Goal: Information Seeking & Learning: Learn about a topic

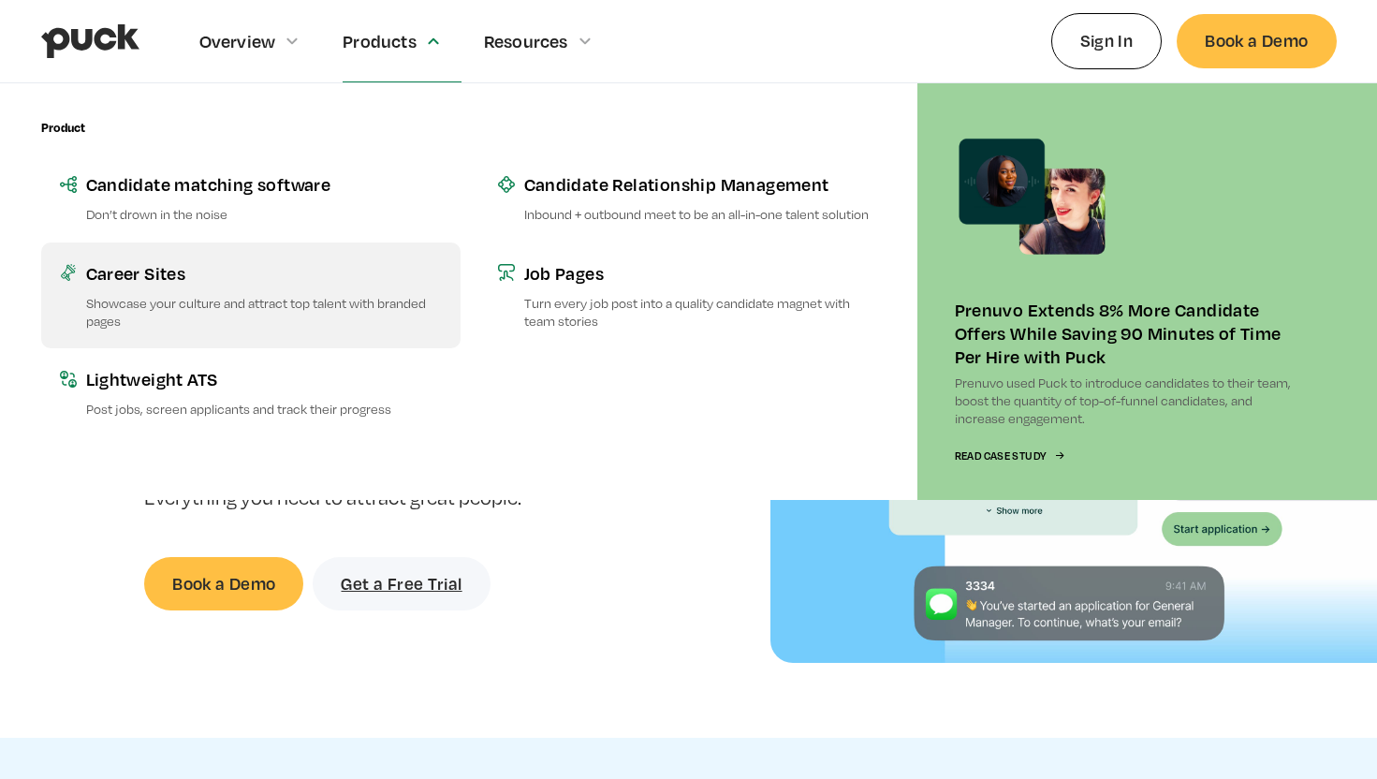
click at [300, 321] on p "Showcase your culture and attract top talent with branded pages" at bounding box center [264, 312] width 356 height 36
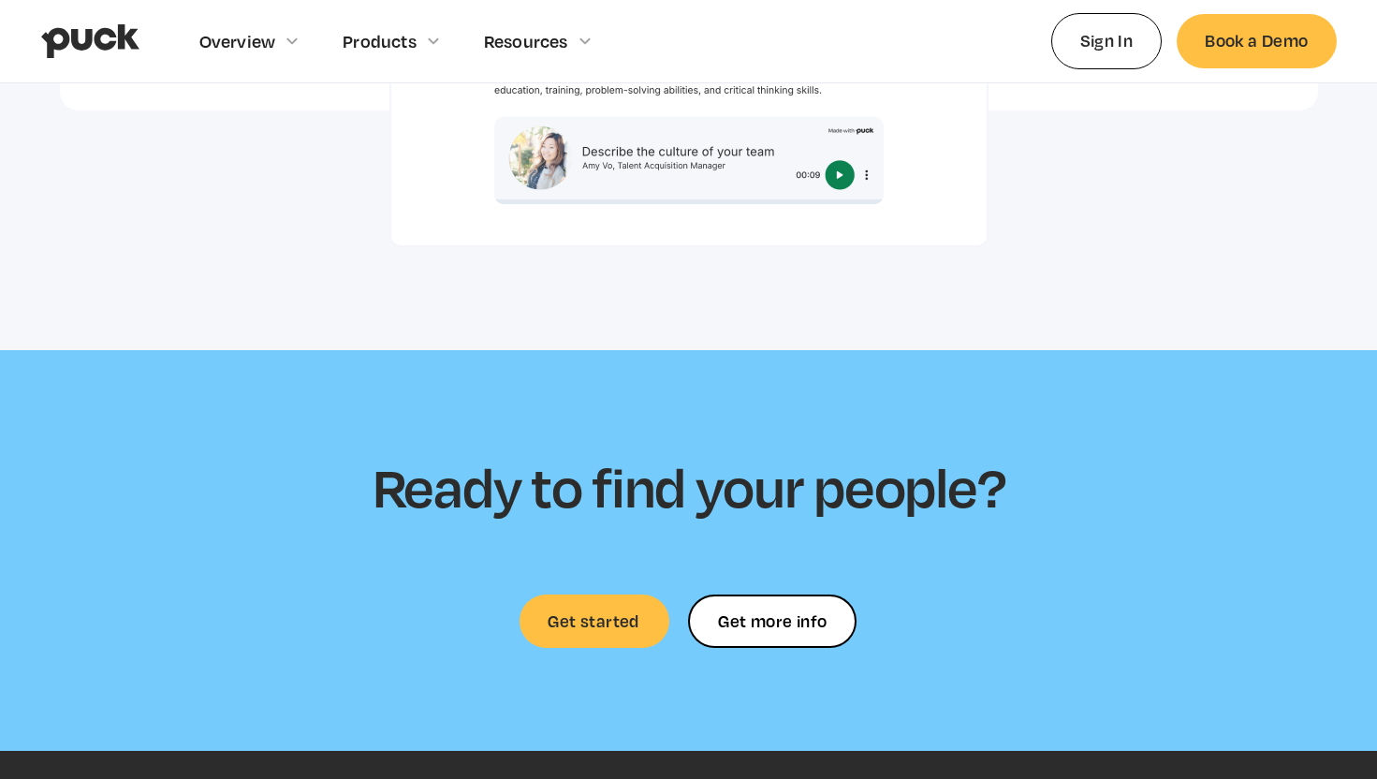
scroll to position [5407, 0]
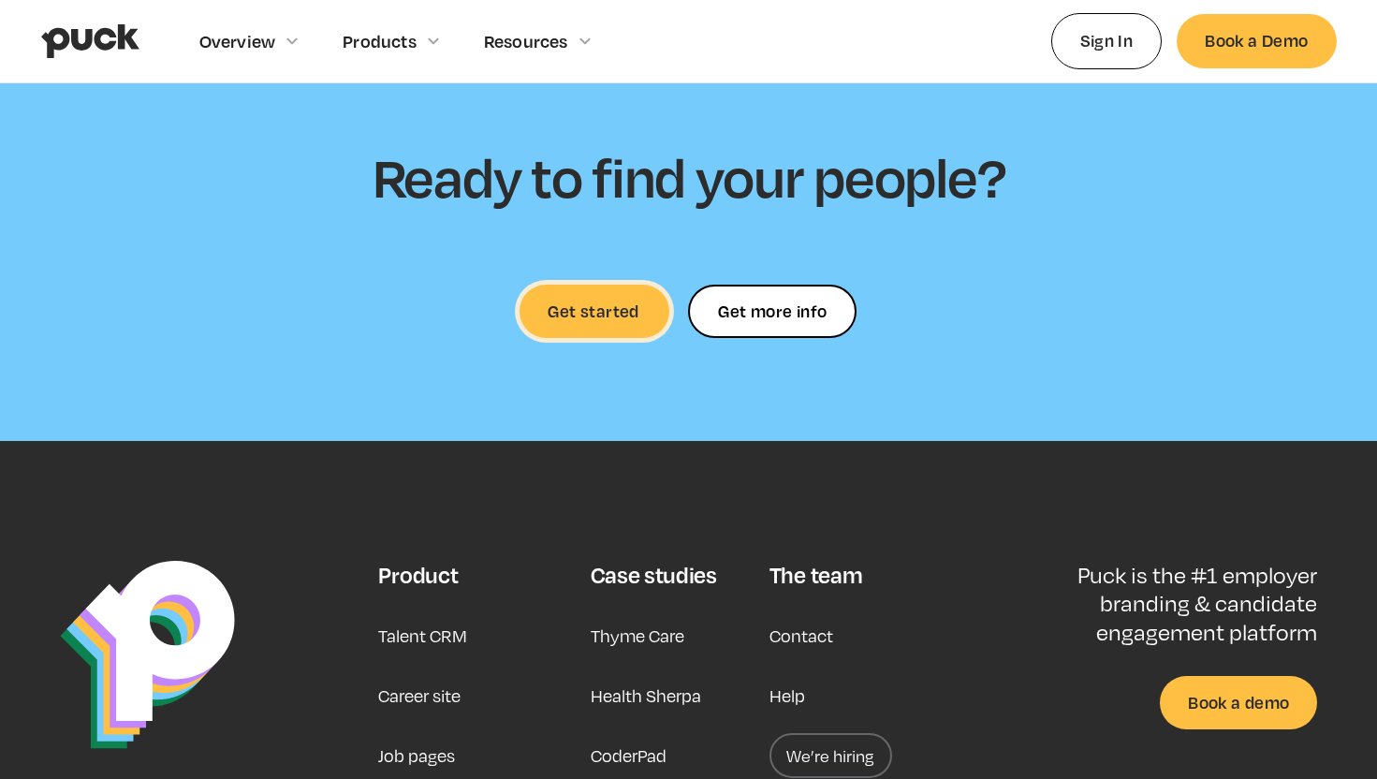
click at [618, 285] on link "Get started" at bounding box center [595, 311] width 150 height 53
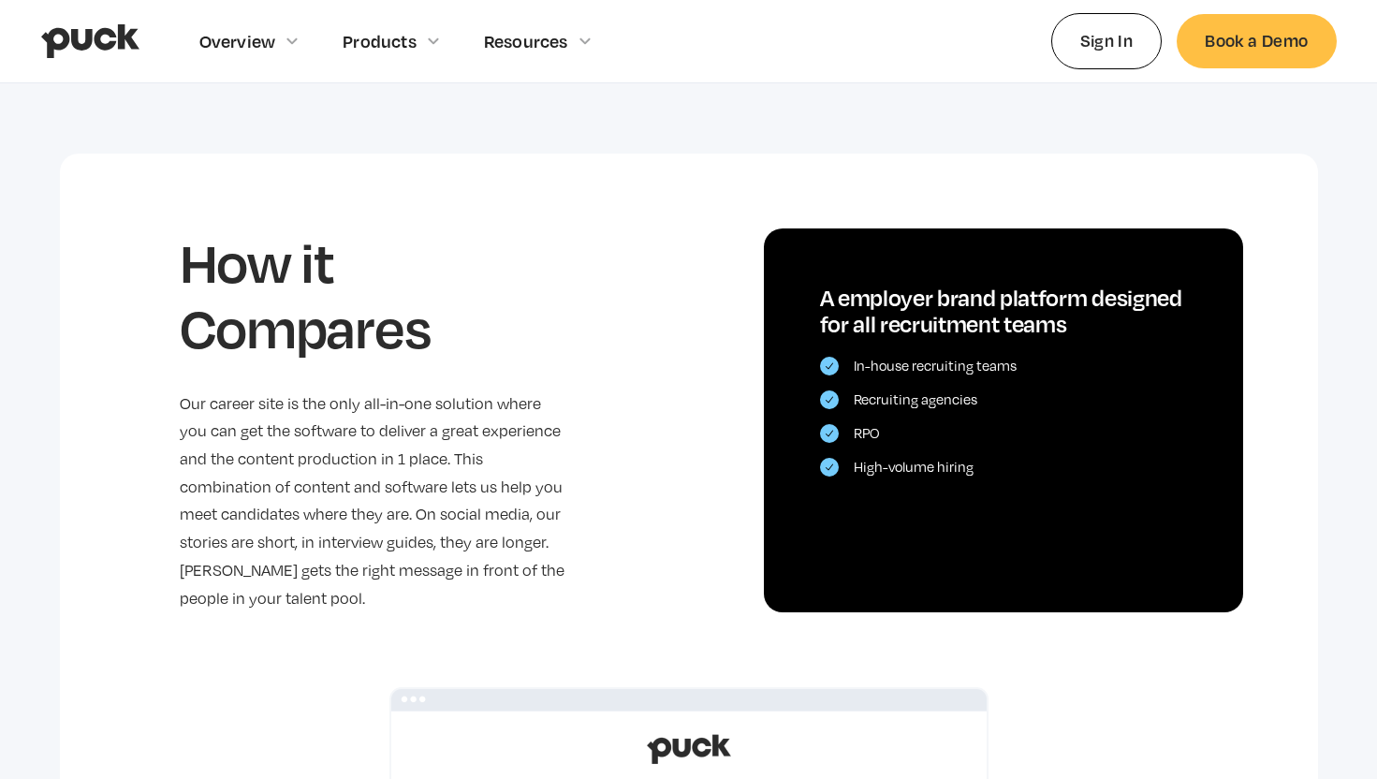
scroll to position [3594, 0]
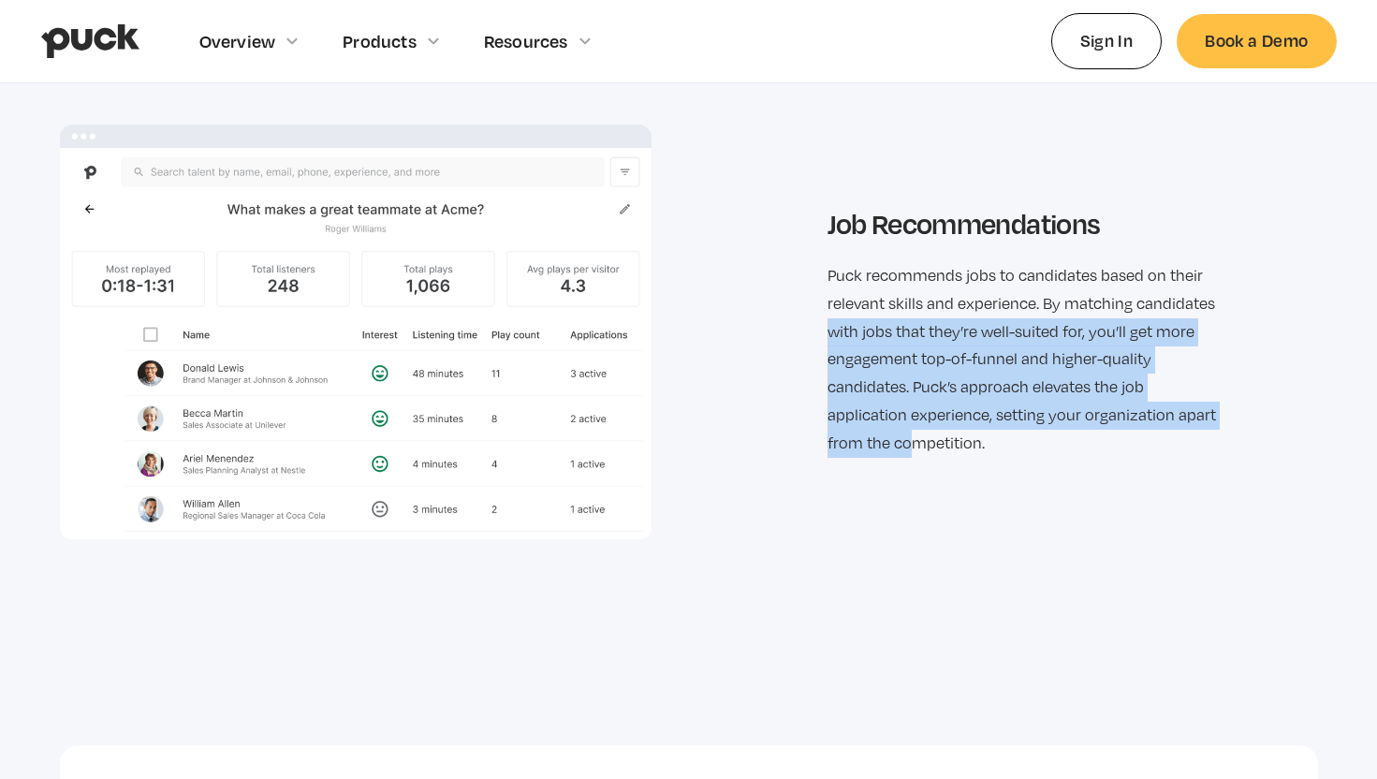
drag, startPoint x: 830, startPoint y: 328, endPoint x: 906, endPoint y: 422, distance: 121.2
click at [907, 422] on p "Puck recommends jobs to candidates based on their relevant skills and experienc…" at bounding box center [1022, 359] width 389 height 195
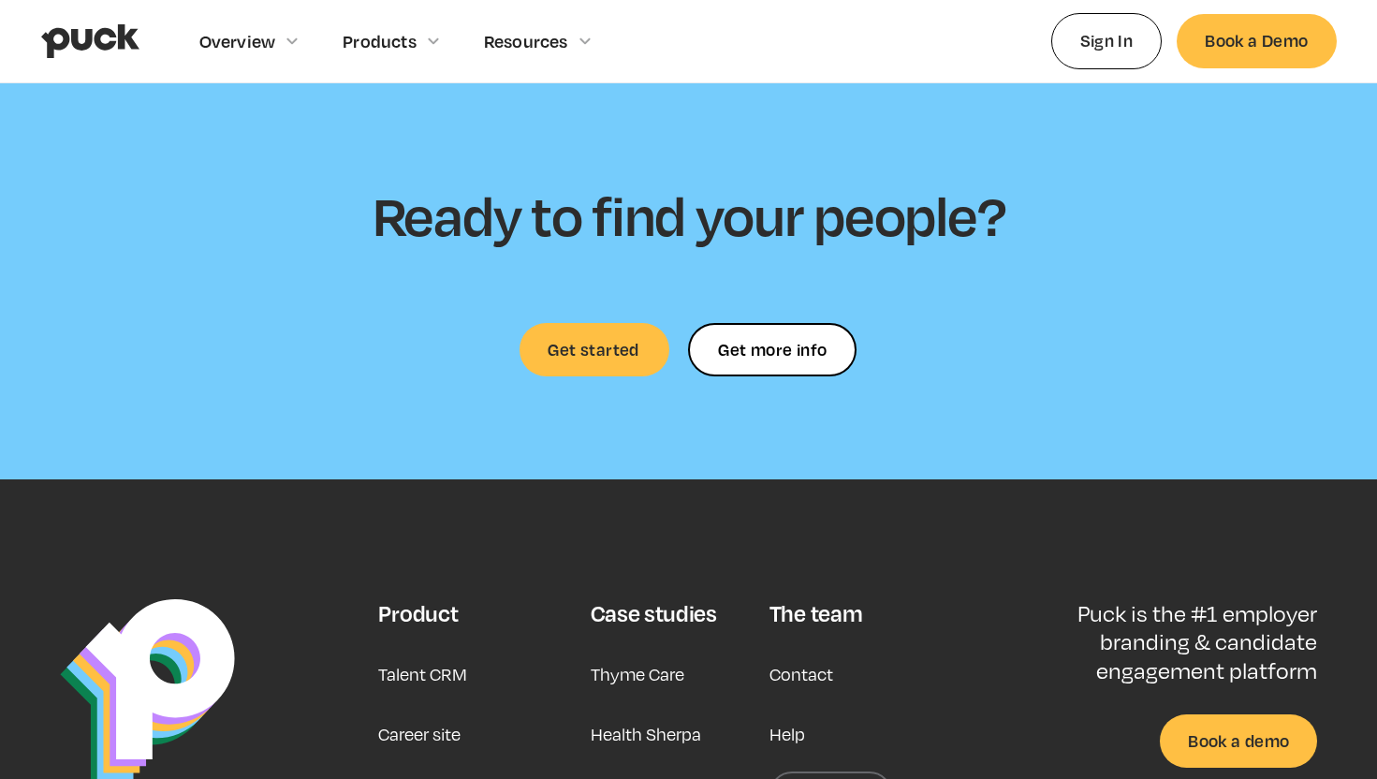
scroll to position [5697, 0]
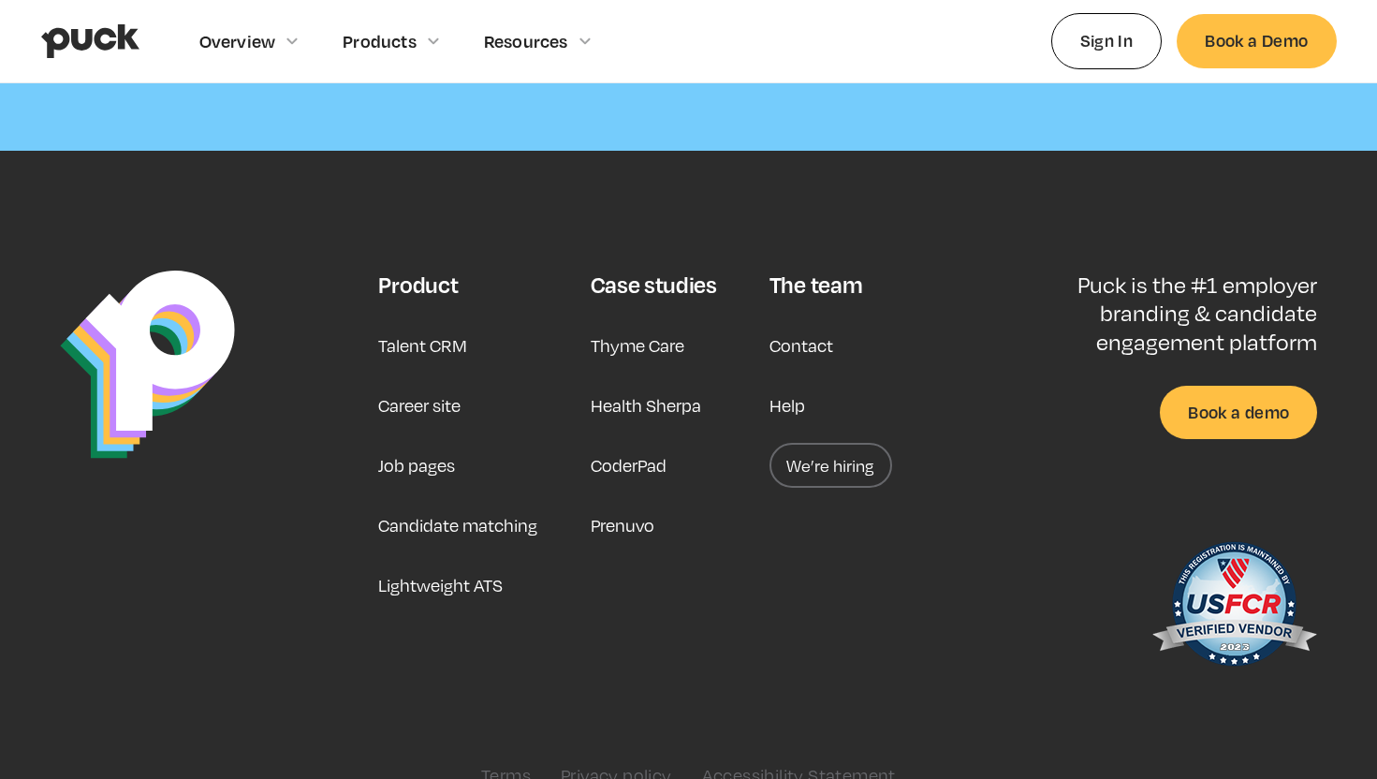
click at [401, 443] on link "Job pages" at bounding box center [416, 465] width 77 height 45
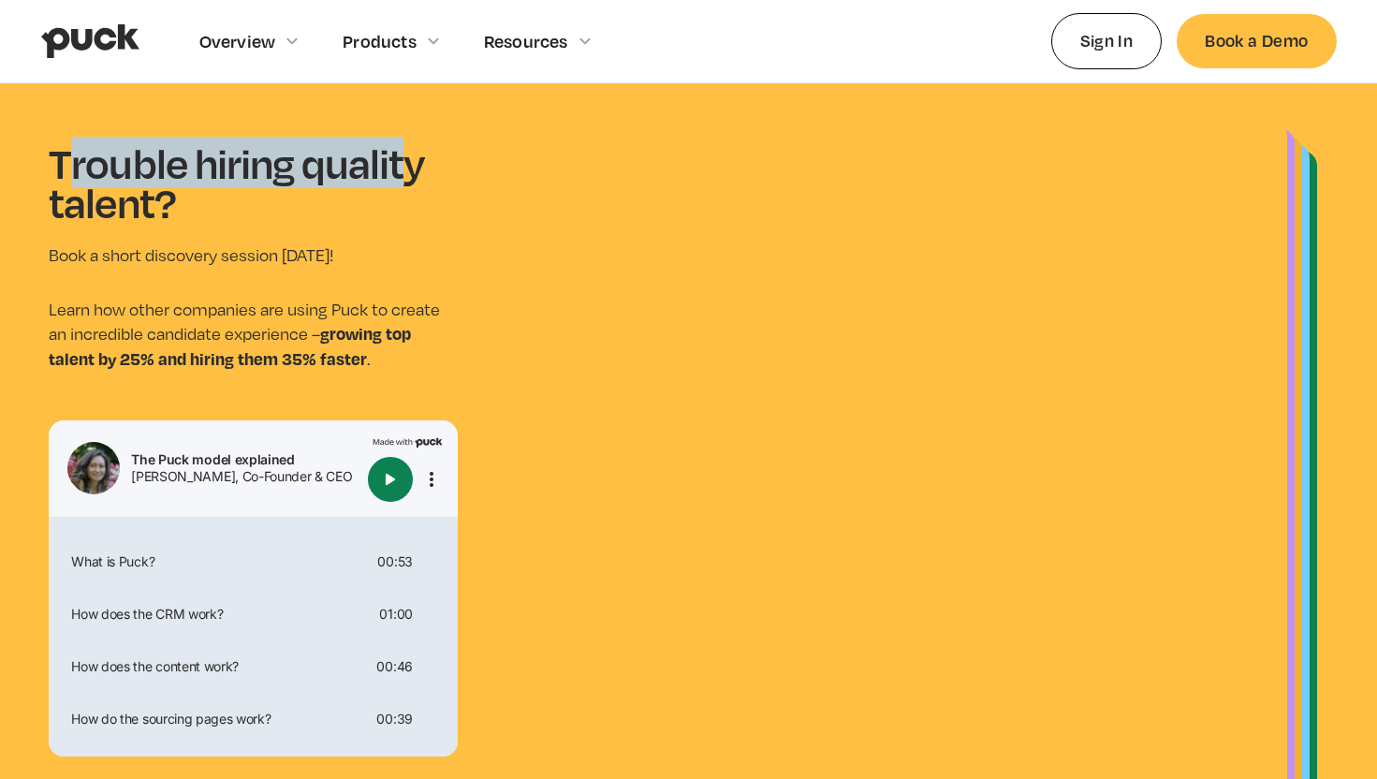
drag, startPoint x: 70, startPoint y: 160, endPoint x: 417, endPoint y: 125, distance: 348.2
click at [405, 172] on h1 "Trouble hiring quality talent?" at bounding box center [253, 182] width 409 height 78
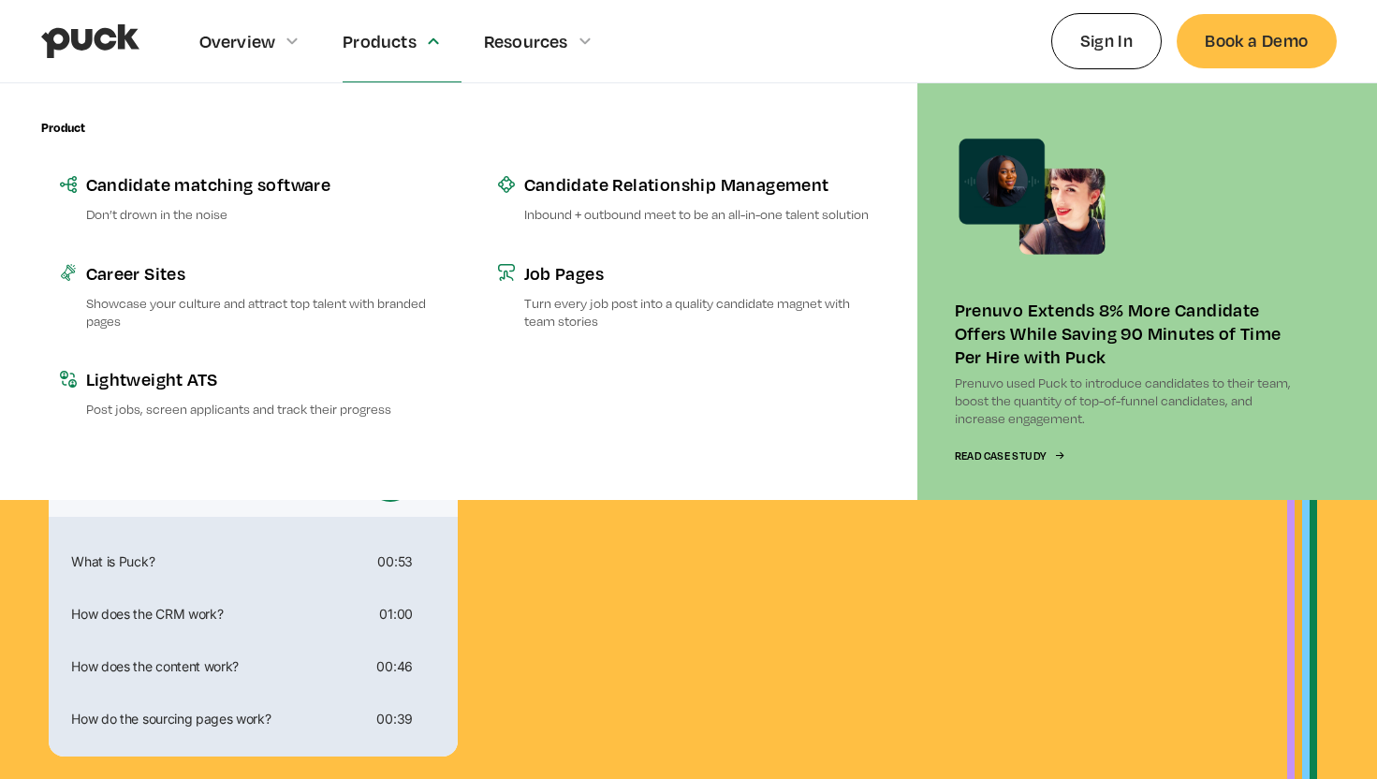
click at [418, 37] on div "Products" at bounding box center [402, 40] width 119 height 81
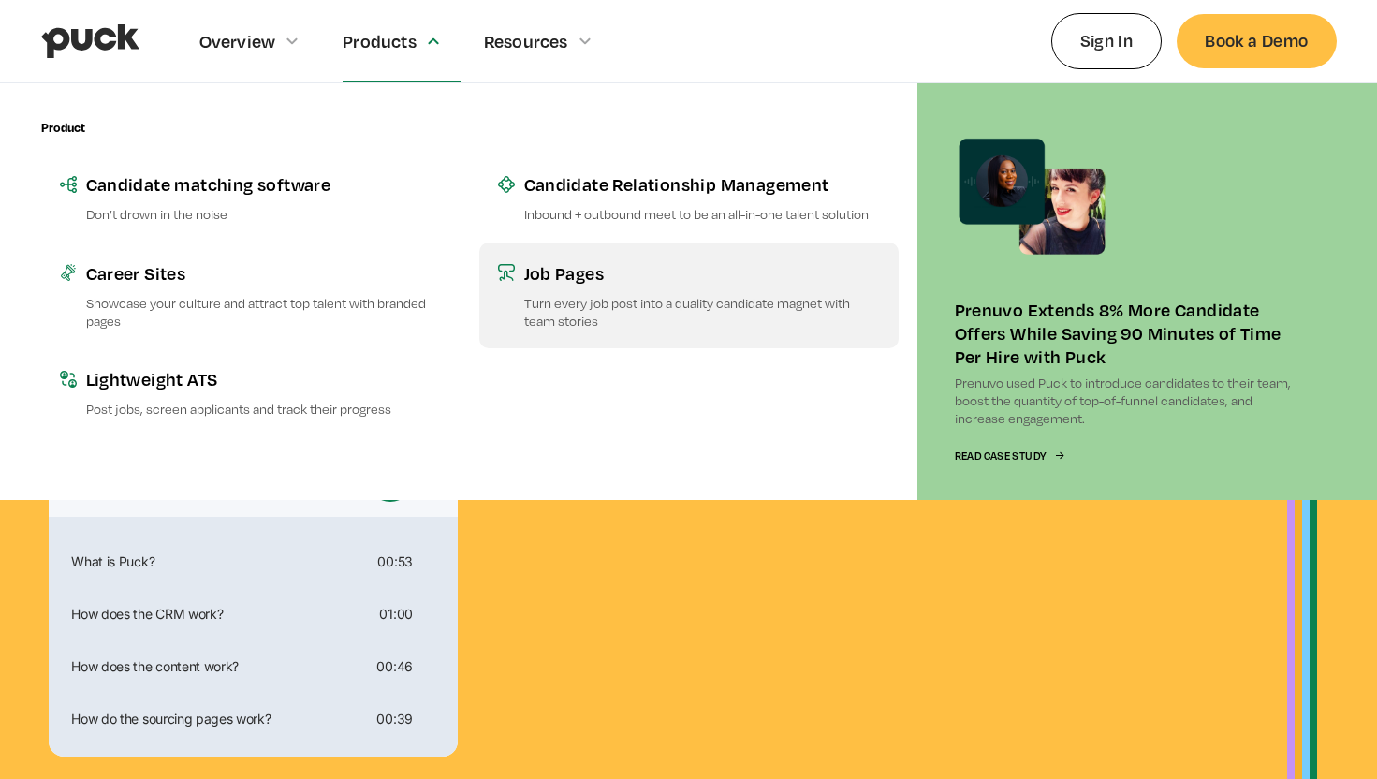
click at [564, 302] on p "Turn every job post into a quality candidate magnet with team stories" at bounding box center [702, 312] width 356 height 36
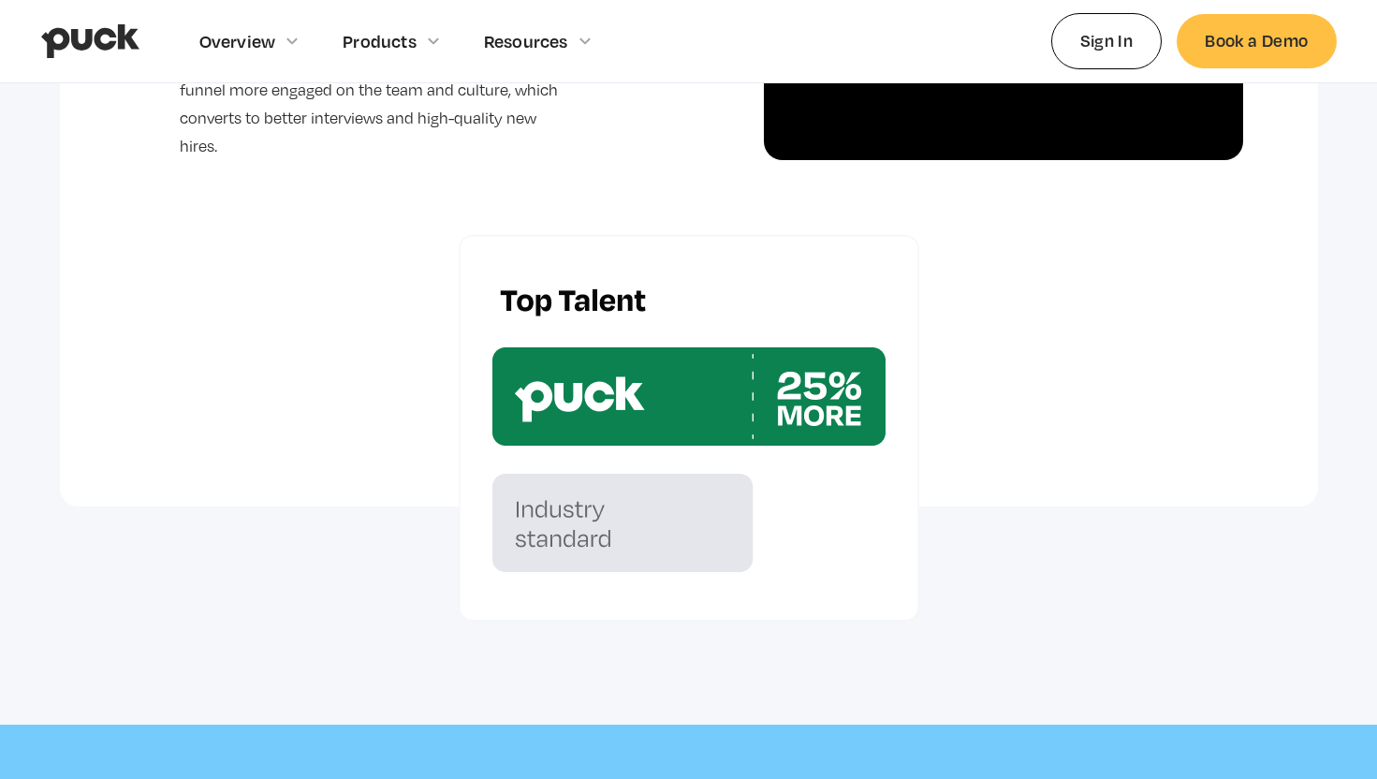
scroll to position [4925, 0]
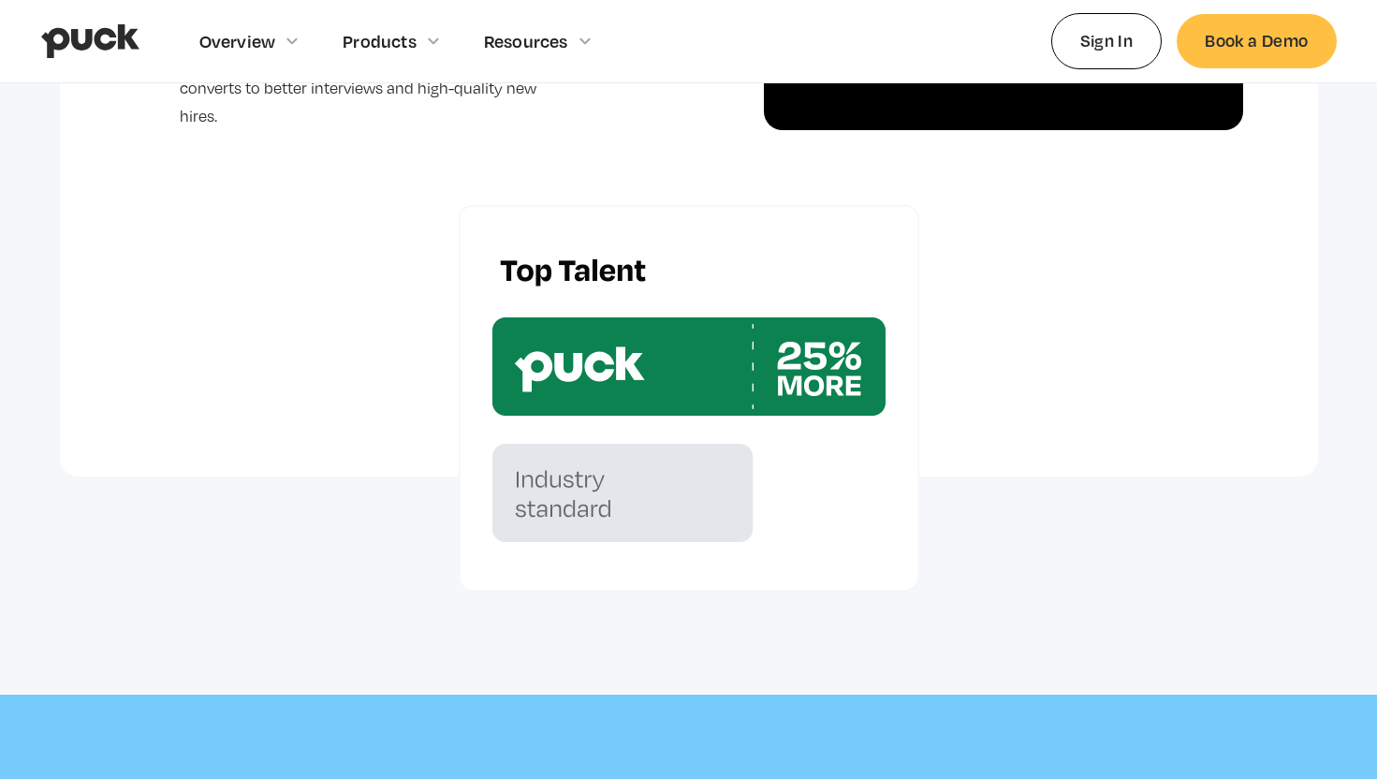
click at [638, 355] on img at bounding box center [689, 398] width 461 height 387
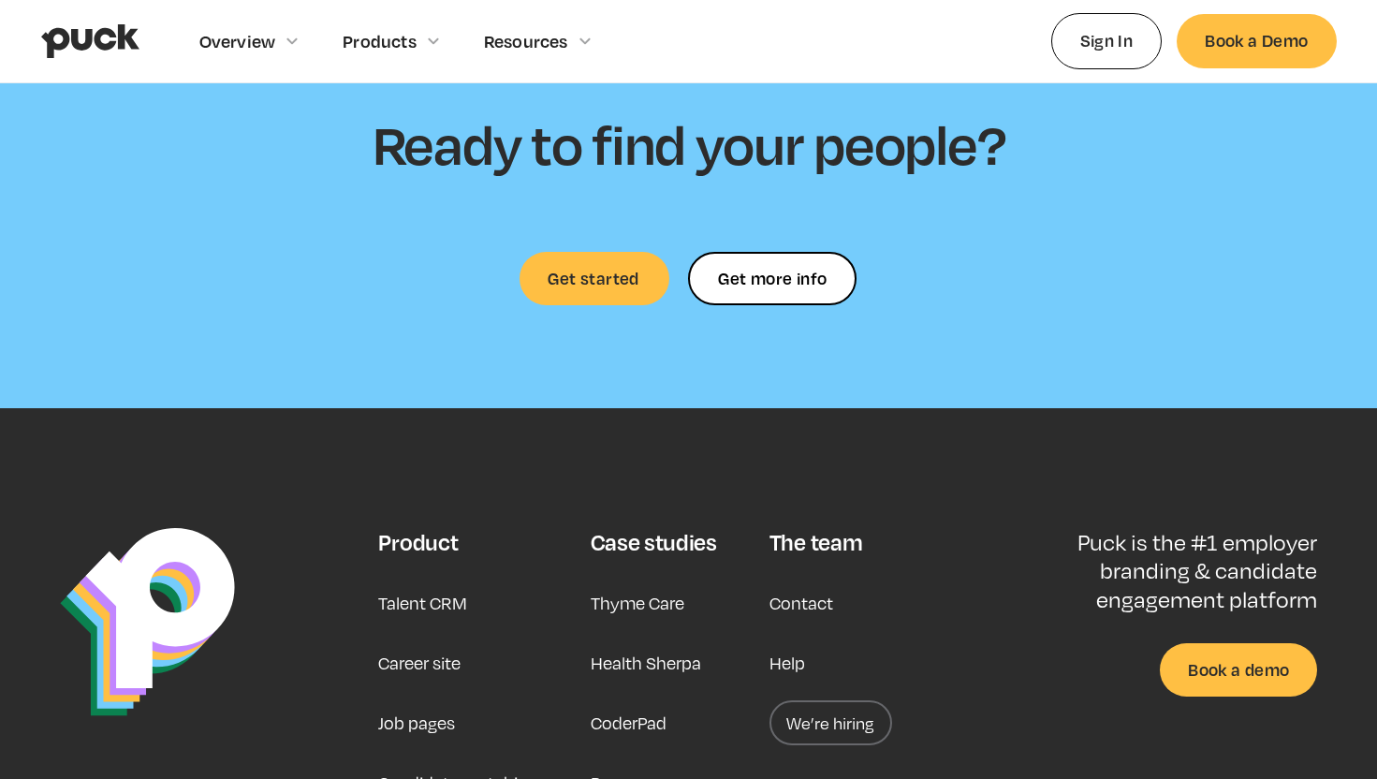
scroll to position [5608, 0]
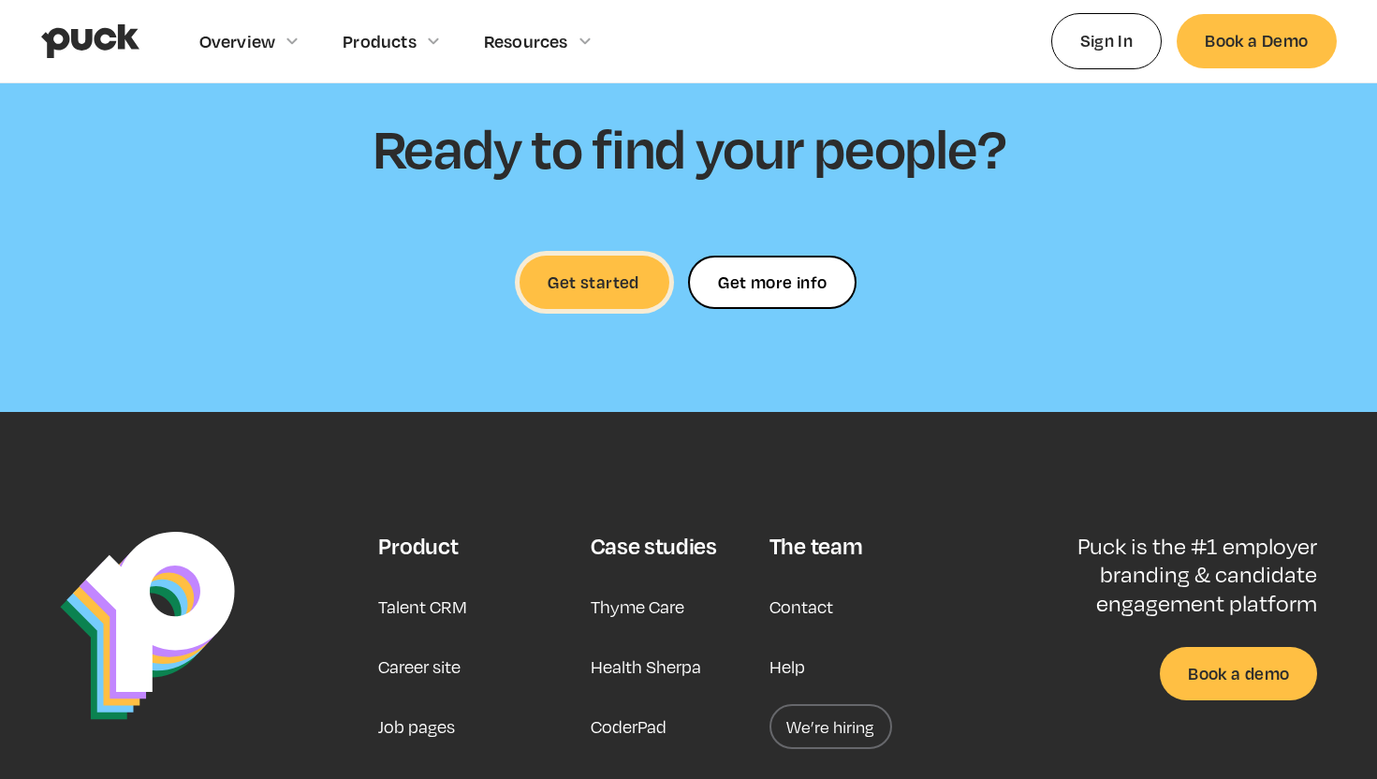
click at [616, 281] on link "Get started" at bounding box center [595, 282] width 150 height 53
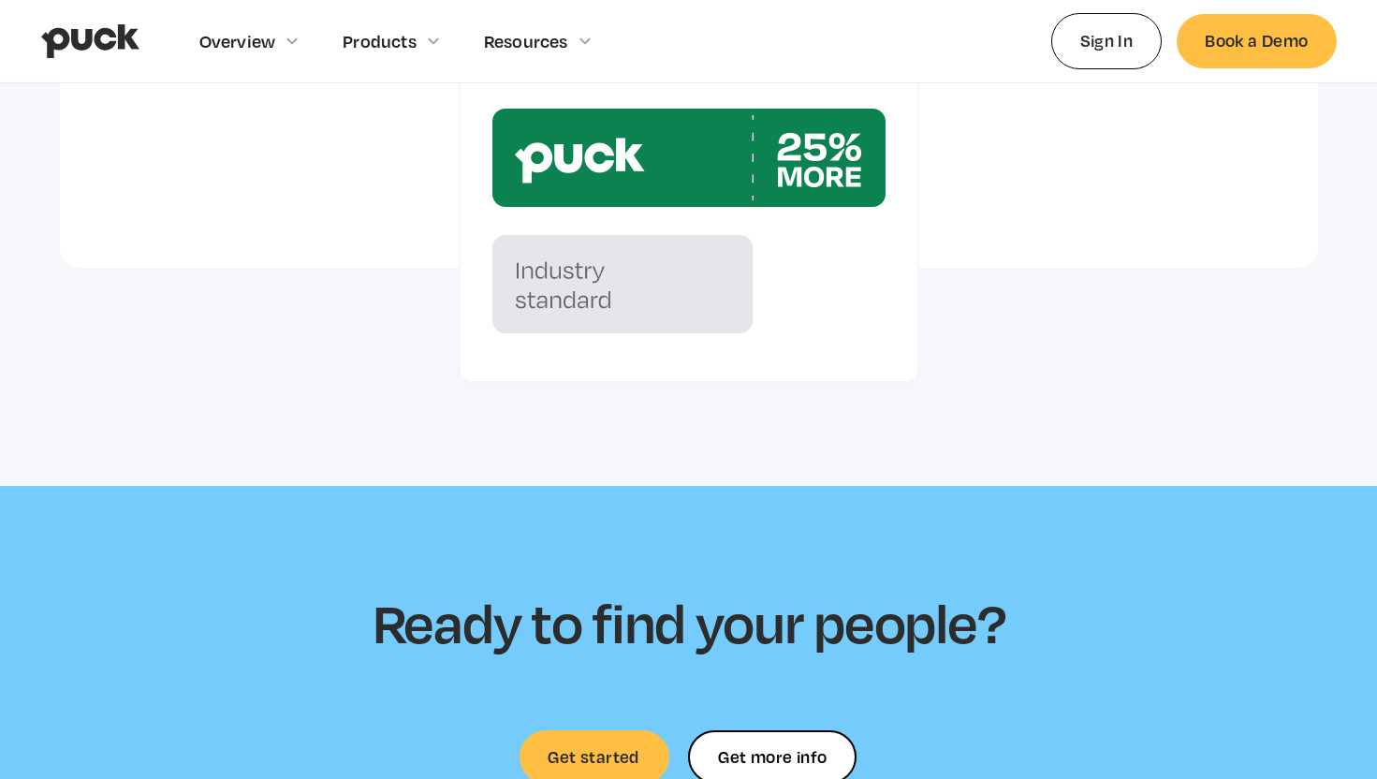
scroll to position [5899, 0]
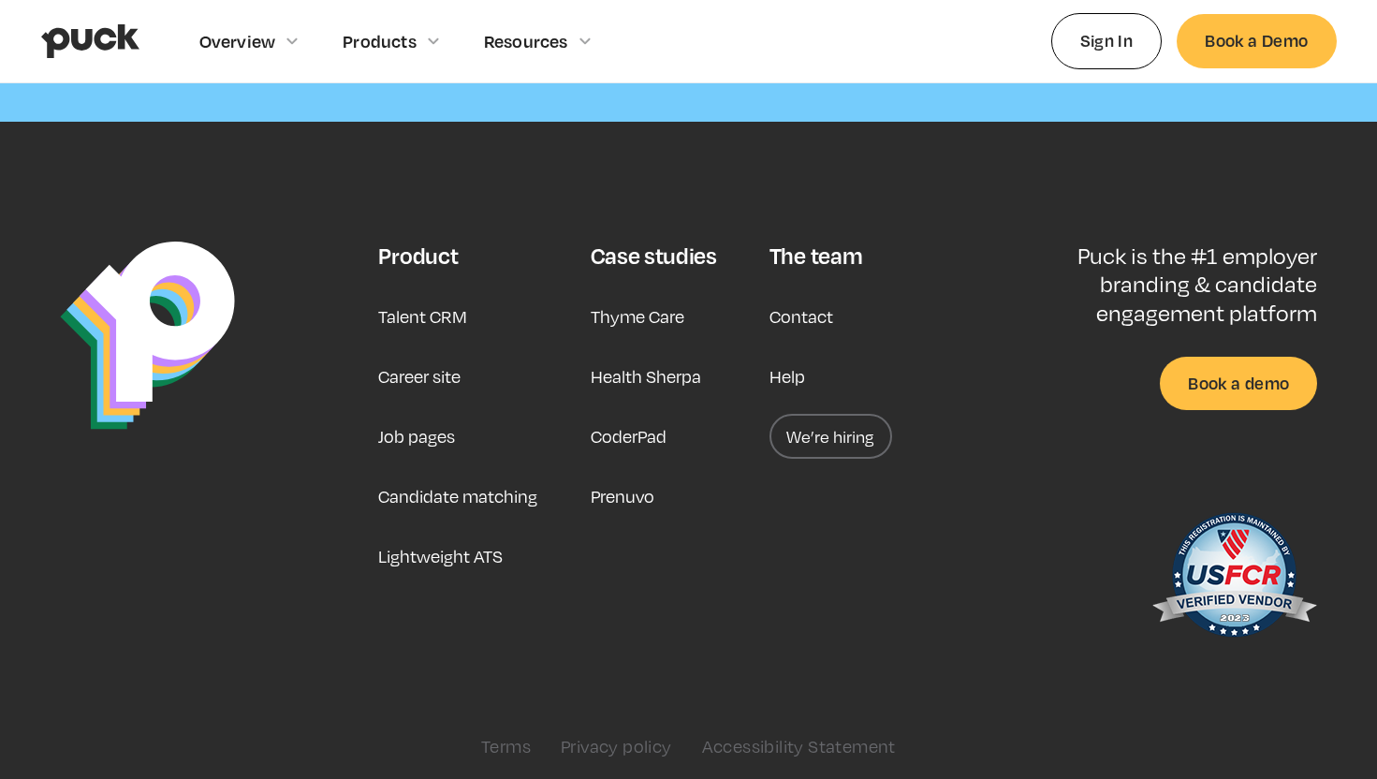
click at [430, 362] on link "Career site" at bounding box center [419, 376] width 82 height 45
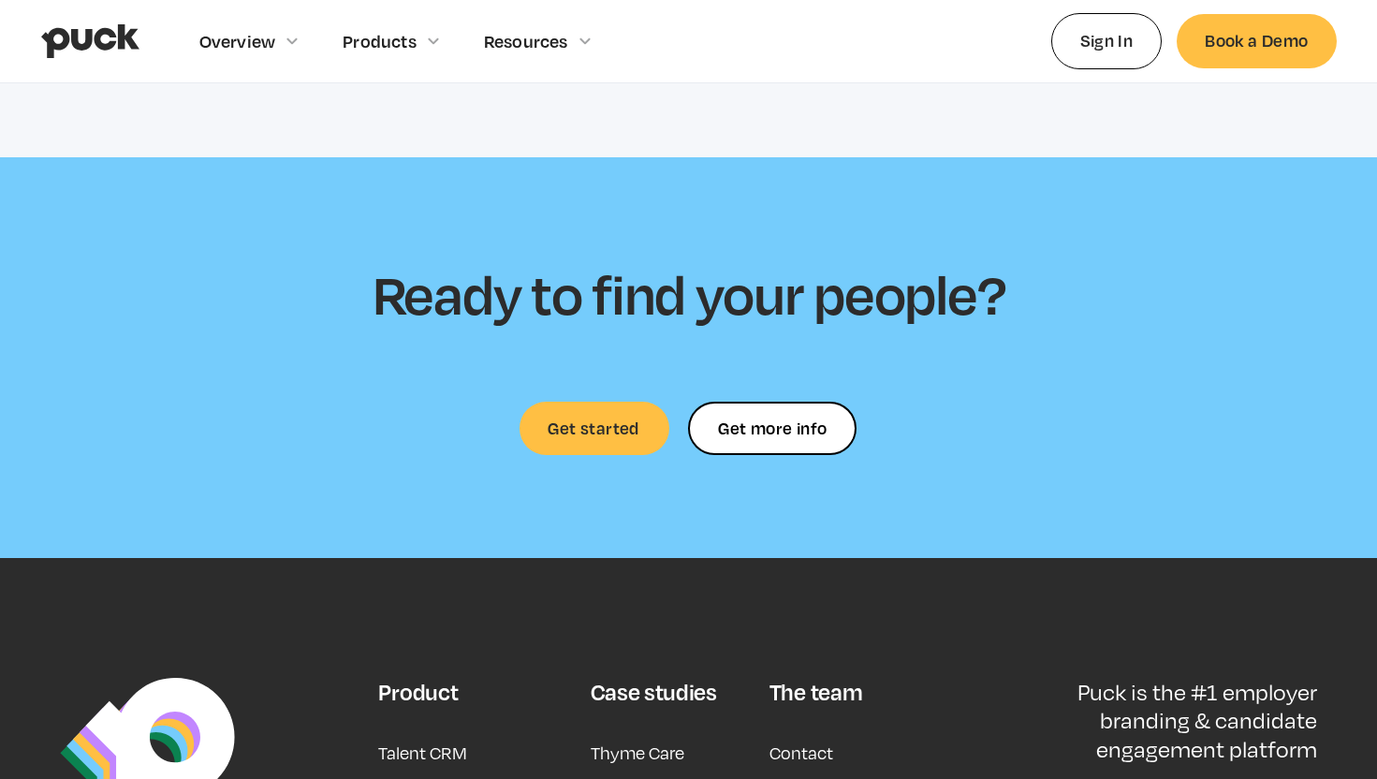
scroll to position [5697, 0]
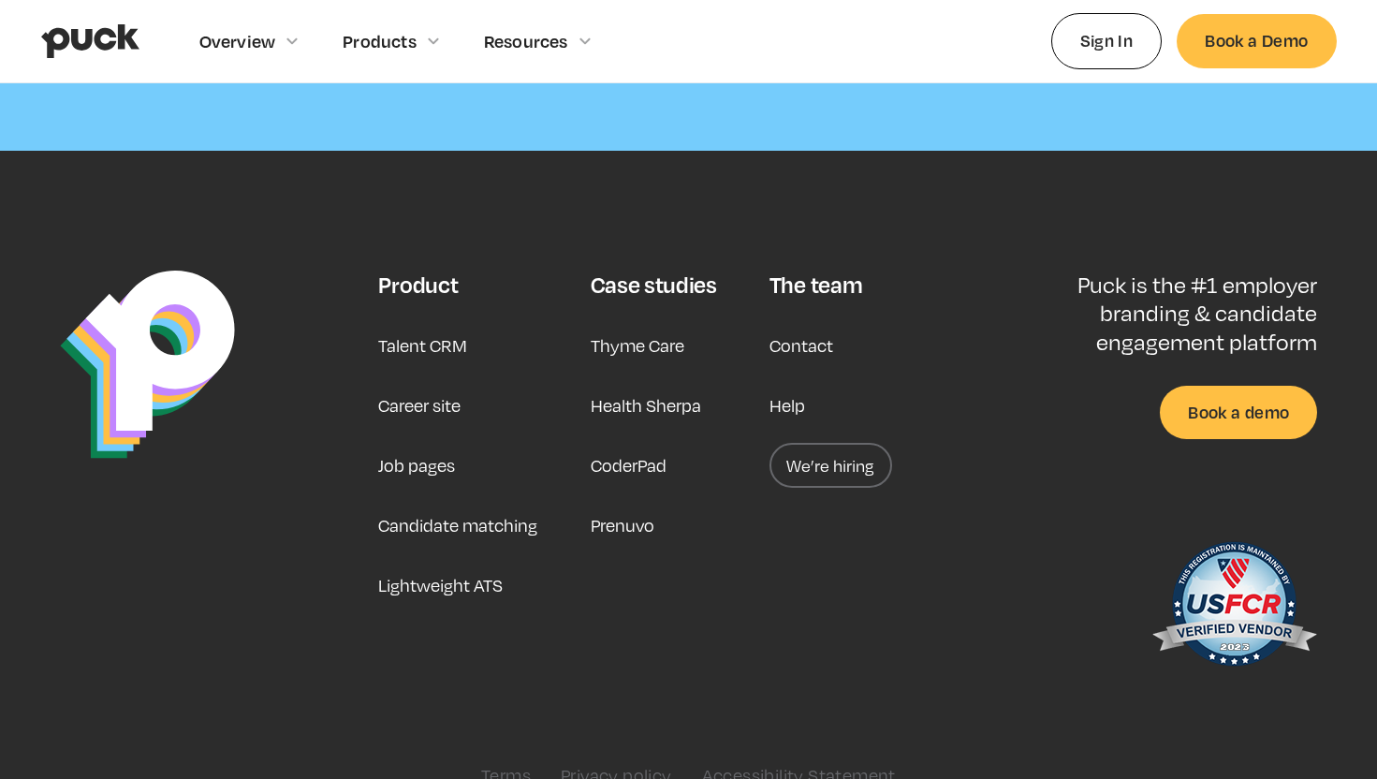
click at [785, 323] on link "Contact" at bounding box center [802, 345] width 64 height 45
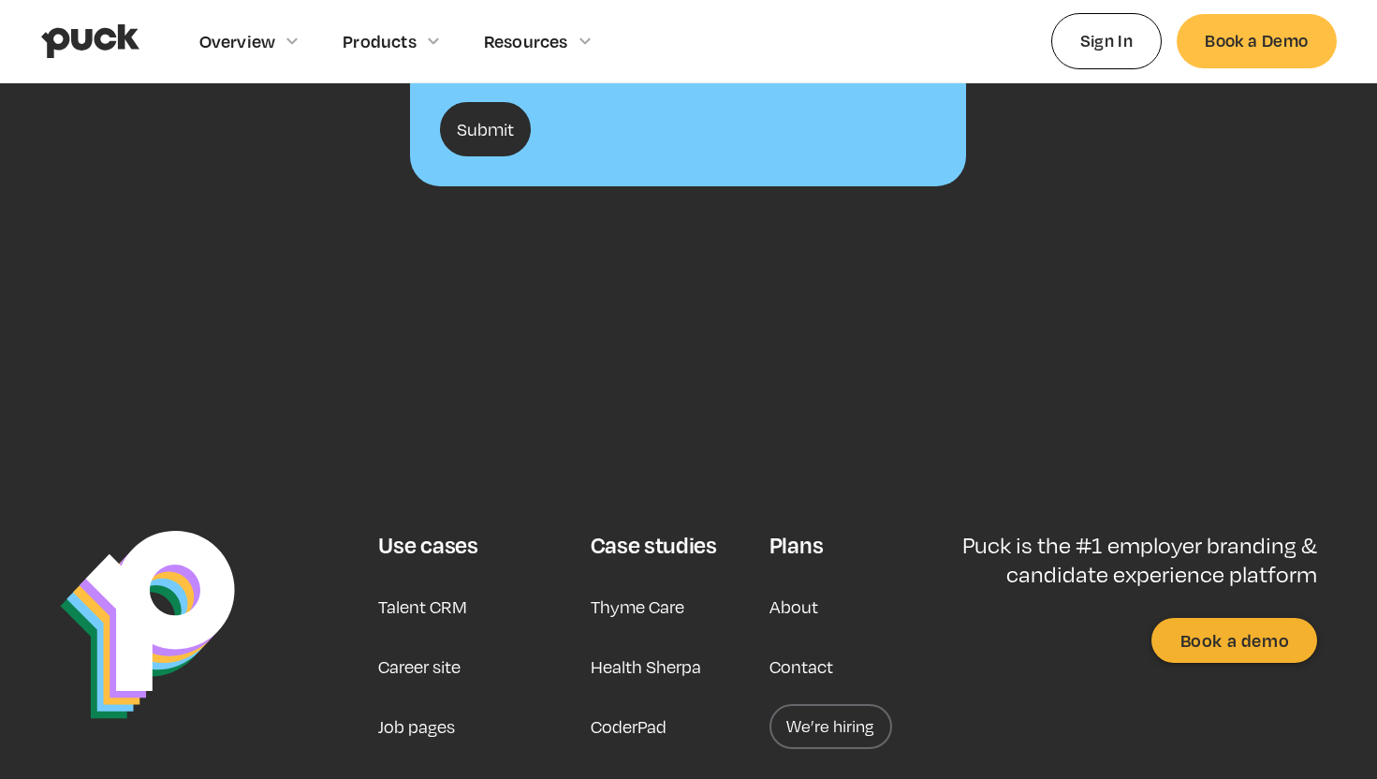
scroll to position [802, 0]
